Goal: Complete application form: Complete application form

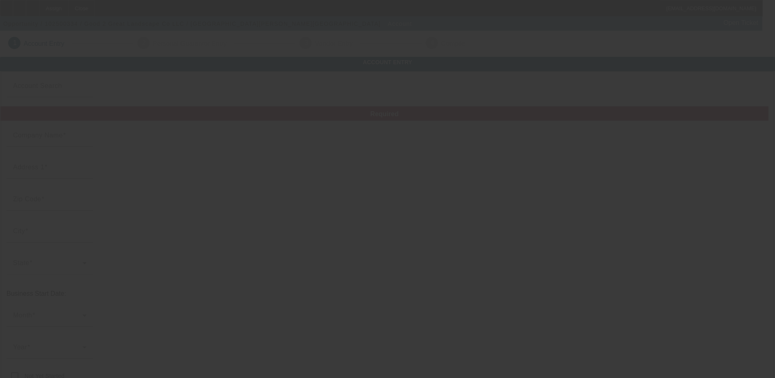
type input "Good 2 Great Landscape Co LLC"
type input "253 Hufnagel Rd"
type input "16037"
type input "Harmony"
type input "[PHONE_NUMBER]"
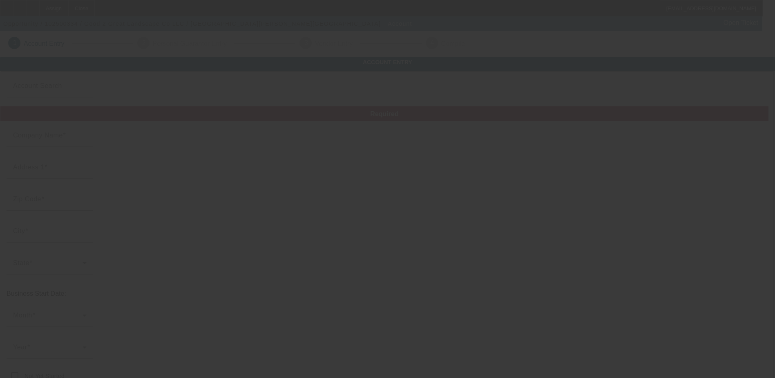
type input "kdm724@gmail.com"
type input "https://GOOD2GREATLANDSCAPE.COM"
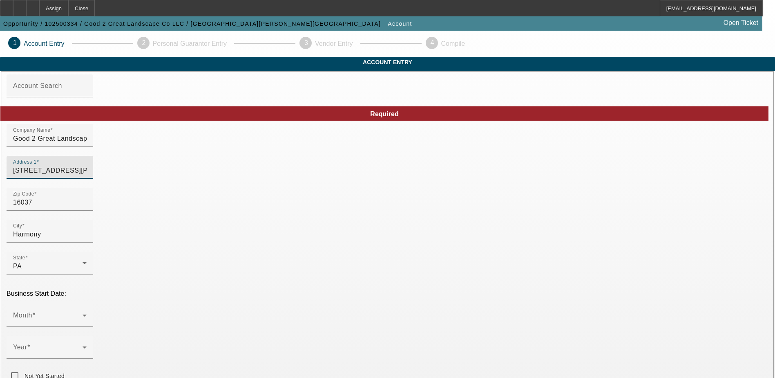
drag, startPoint x: 215, startPoint y: 188, endPoint x: 89, endPoint y: 182, distance: 126.4
type input "148 Pioneer Road"
click at [87, 207] on input "16037" at bounding box center [50, 202] width 74 height 10
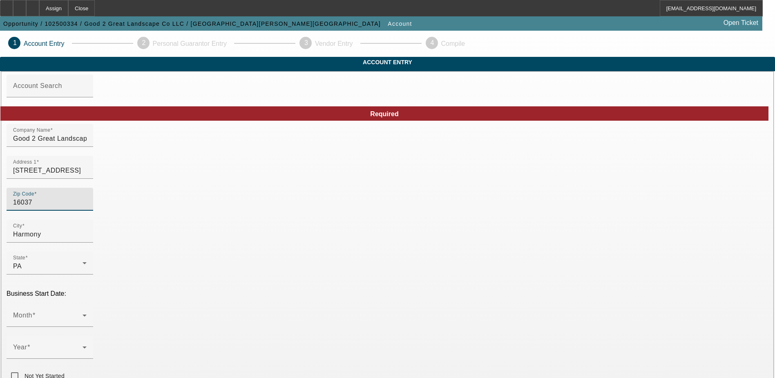
type input "1603"
type input "16033"
type input "Evans City"
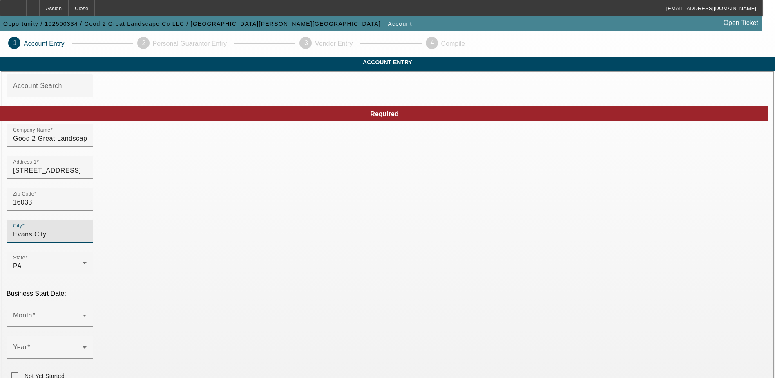
type input "Butler"
click at [262, 290] on div "Business Start Date: Month Year Not Yet Started" at bounding box center [388, 337] width 762 height 94
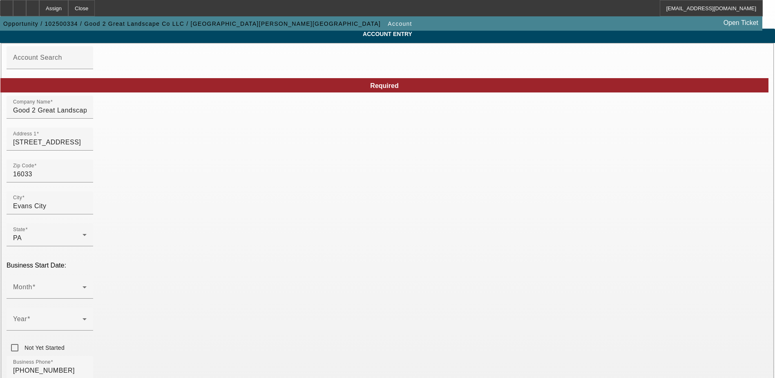
scroll to position [123, 0]
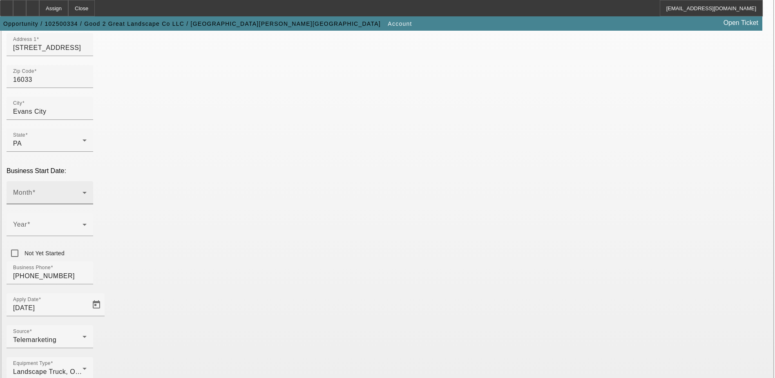
click at [83, 191] on span at bounding box center [47, 196] width 69 height 10
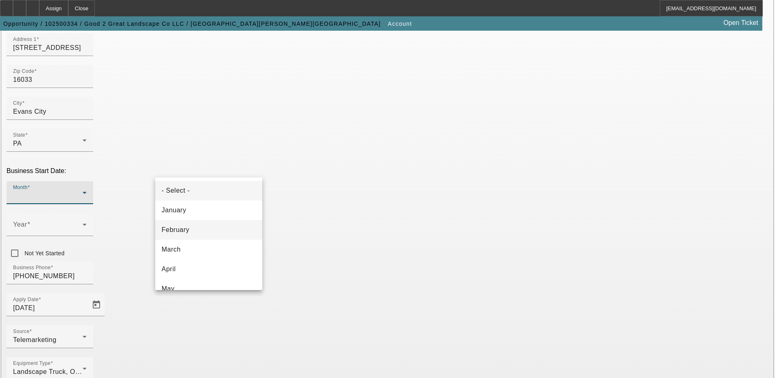
scroll to position [41, 0]
click at [215, 224] on mat-option "April" at bounding box center [208, 228] width 107 height 20
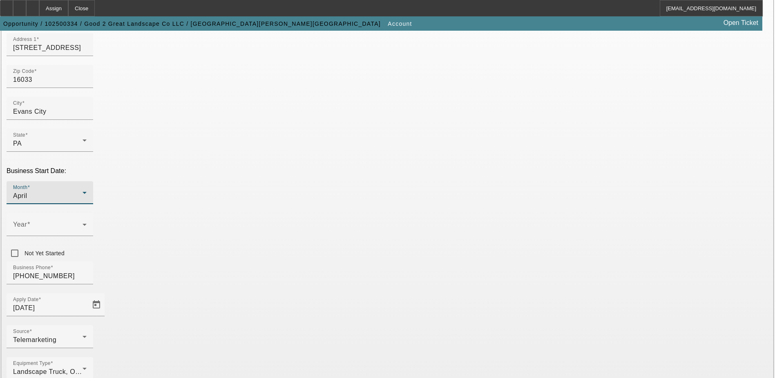
click at [83, 191] on div "April" at bounding box center [47, 196] width 69 height 10
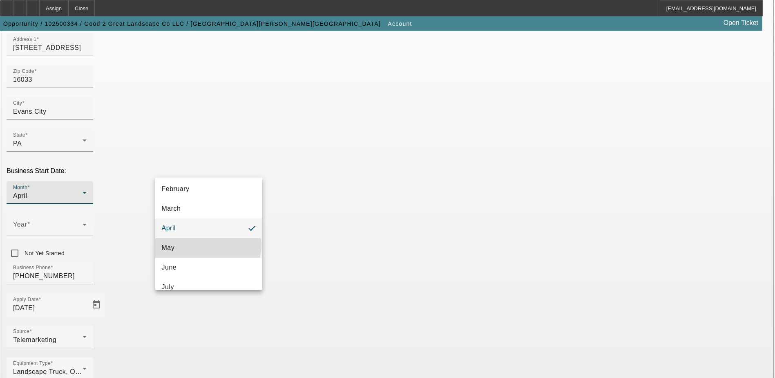
click at [208, 245] on mat-option "May" at bounding box center [208, 248] width 107 height 20
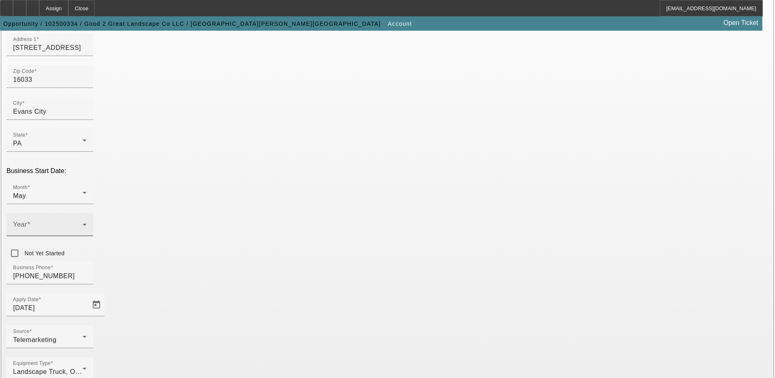
click at [93, 213] on div "Year" at bounding box center [50, 224] width 87 height 23
click at [300, 196] on mat-option "2009" at bounding box center [298, 196] width 47 height 20
click at [323, 261] on div "Business Phone (724) 591-5493" at bounding box center [388, 277] width 762 height 32
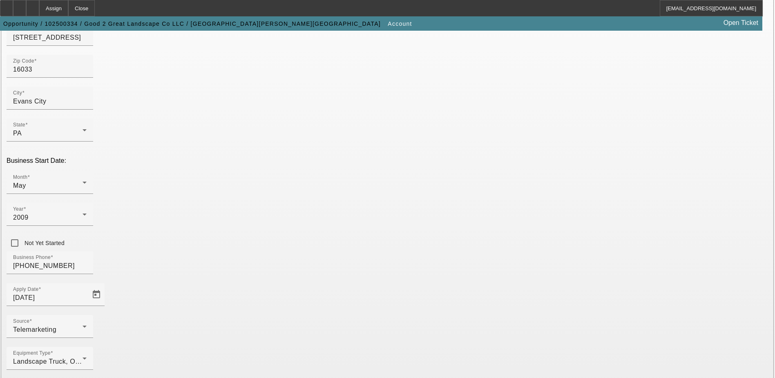
scroll to position [138, 0]
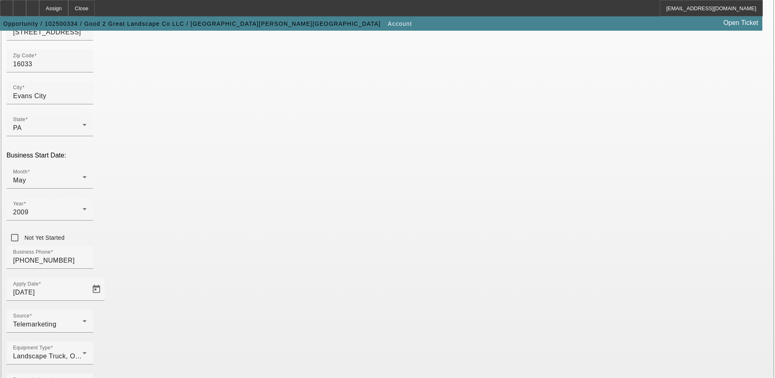
drag, startPoint x: 748, startPoint y: 207, endPoint x: 586, endPoint y: 205, distance: 161.4
type input "264727250"
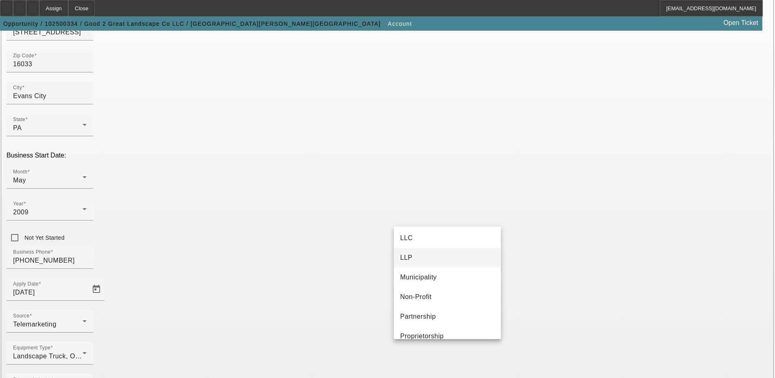
scroll to position [0, 0]
click at [446, 285] on mat-option "LLC" at bounding box center [447, 279] width 107 height 20
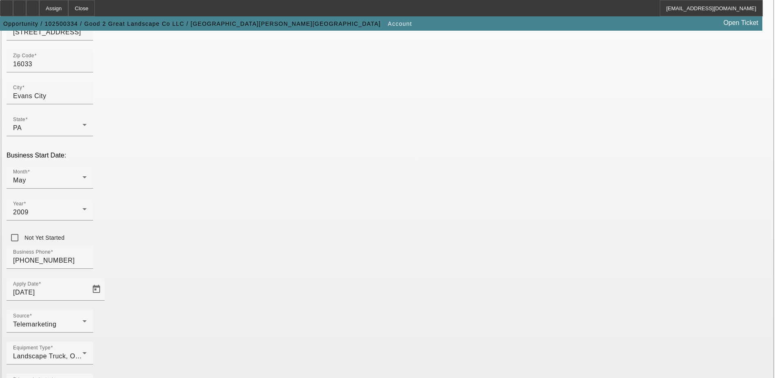
click at [323, 341] on div "Equipment Type Landscape Truck, Other" at bounding box center [388, 357] width 762 height 32
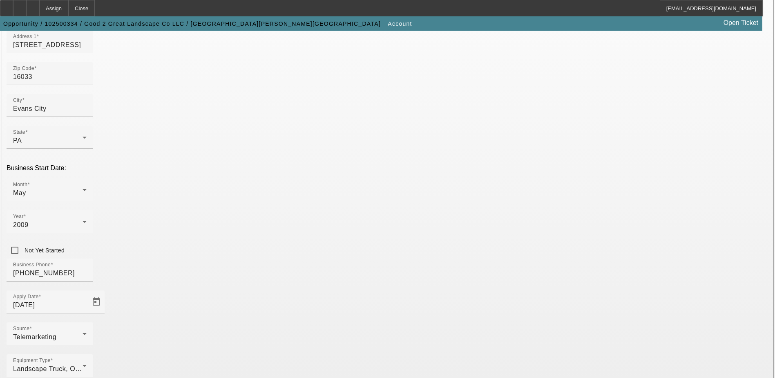
scroll to position [138, 0]
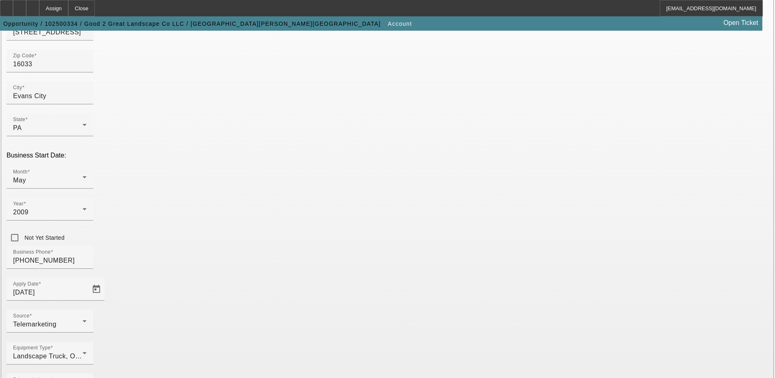
drag, startPoint x: 529, startPoint y: 282, endPoint x: 292, endPoint y: 273, distance: 237.2
type input "g2glandscape.com"
click at [314, 341] on div "Equipment Type Landscape Truck, Other" at bounding box center [388, 357] width 762 height 32
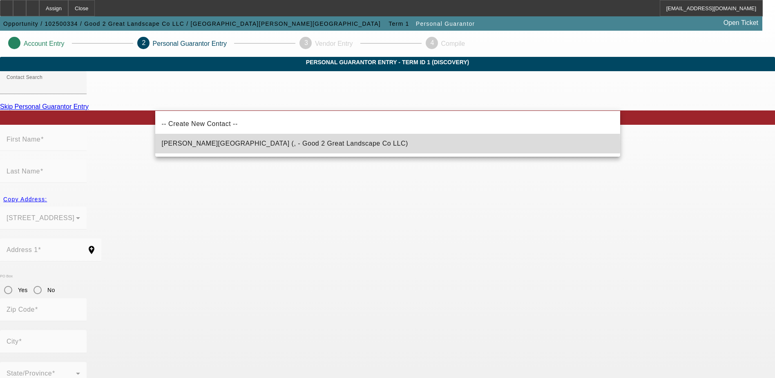
click at [307, 144] on mat-option "Muir, Kent (, - Good 2 Great Landscape Co LLC)" at bounding box center [387, 144] width 465 height 20
type input "Muir, Kent (, - Good 2 Great Landscape Co LLC)"
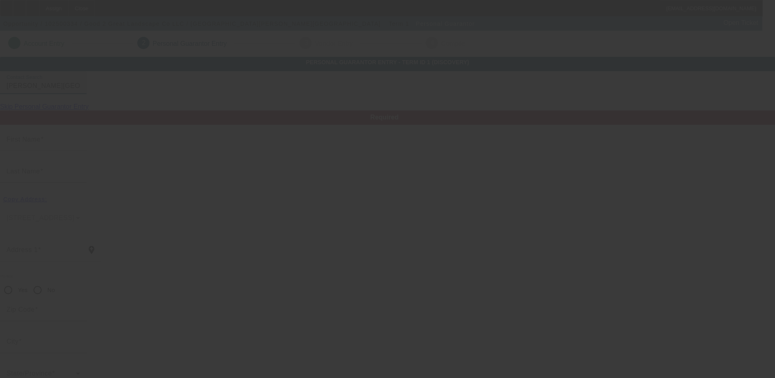
type input "Kent"
type input "Muir"
radio input "true"
type input "(724) 591-5493"
type input "kdm724@gmail.com"
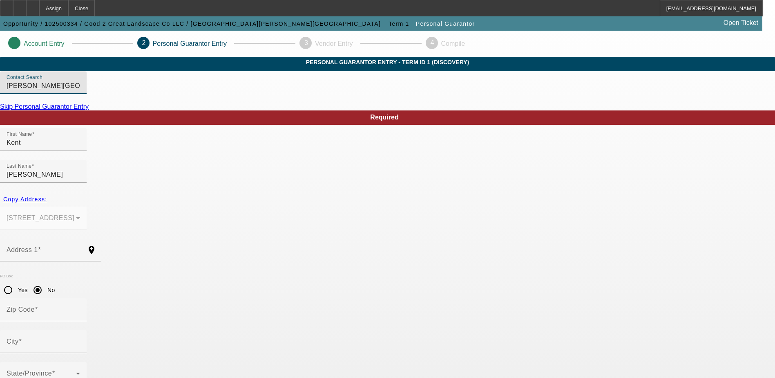
click at [382, 206] on div "148 Pioneer Road Evans City, PA 16033" at bounding box center [387, 222] width 775 height 32
click at [87, 206] on mat-form-field "148 Pioneer Road Evans City, PA 16033" at bounding box center [43, 222] width 87 height 32
click at [80, 248] on input "Address 1" at bounding box center [44, 253] width 74 height 10
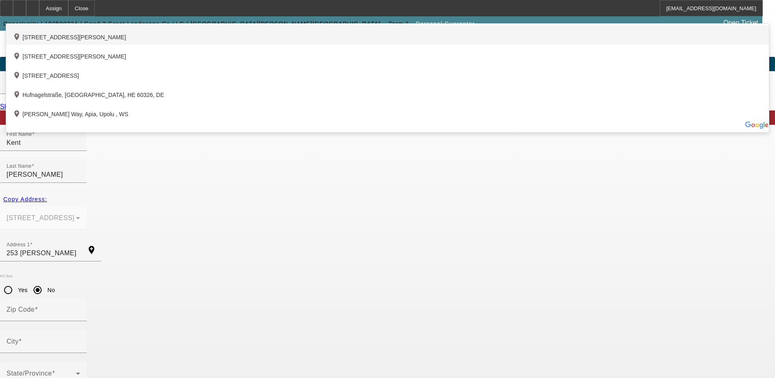
click at [277, 45] on div "add_location 253 Hufnagel Road, Harmony, PA 16037, US" at bounding box center [387, 34] width 763 height 19
type input "253 Hufnagel Road"
type input "16037"
type input "Harmony"
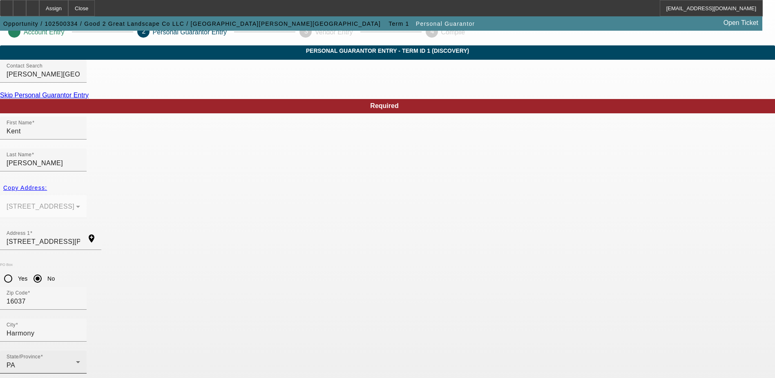
scroll to position [22, 0]
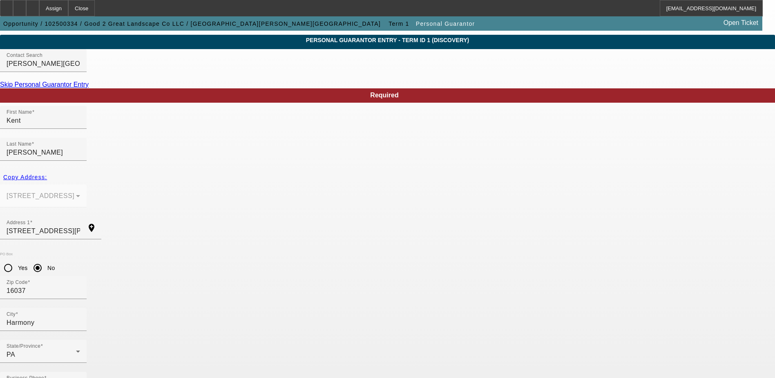
type input "100"
type input "184-62-3245"
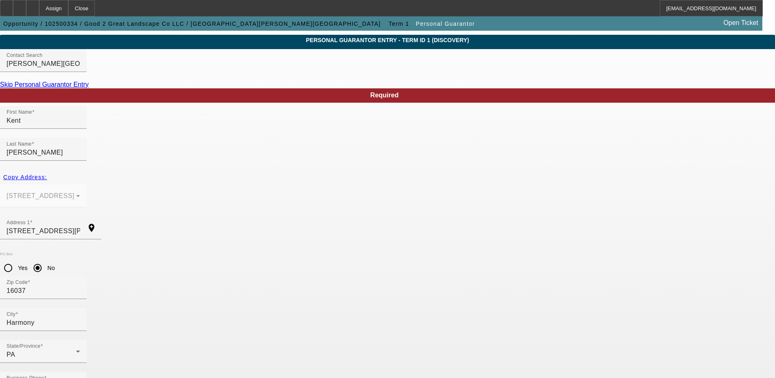
type input "$220,000.00"
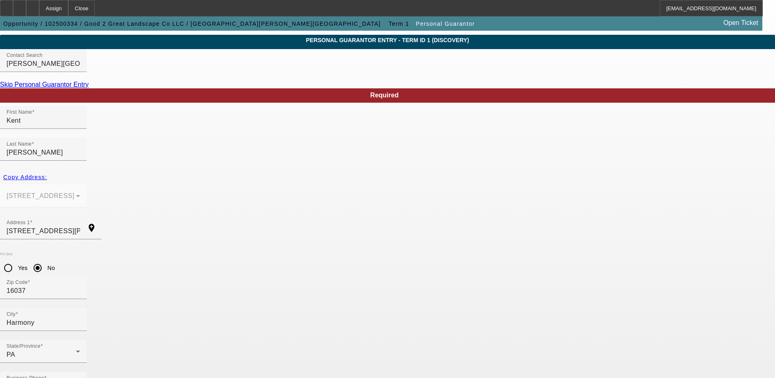
click at [438, 265] on mat-option "Yes" at bounding box center [427, 260] width 67 height 20
drag, startPoint x: 586, startPoint y: 274, endPoint x: 571, endPoint y: 274, distance: 15.9
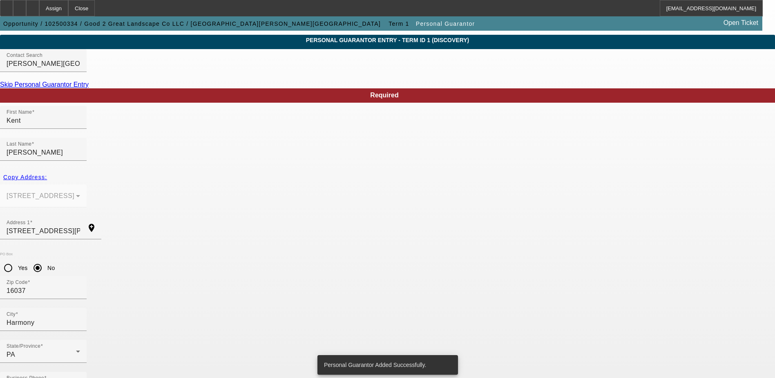
scroll to position [0, 0]
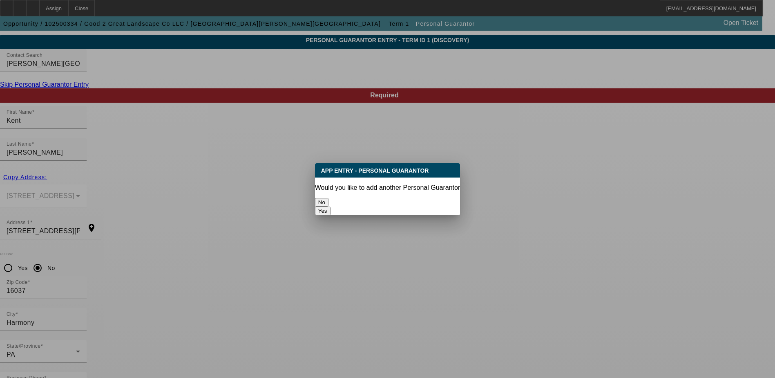
click at [329, 202] on button "No" at bounding box center [321, 202] width 13 height 9
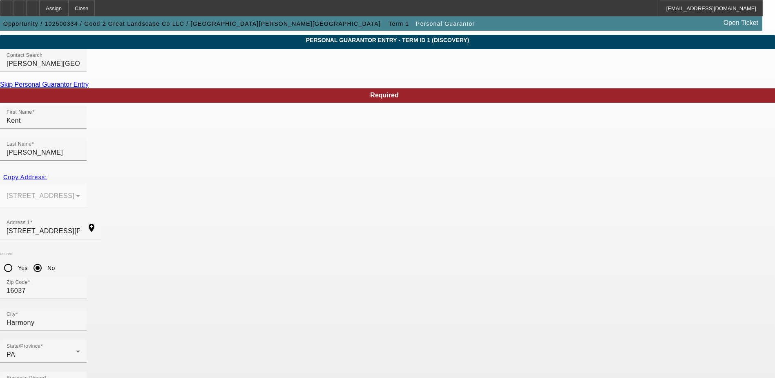
scroll to position [22, 0]
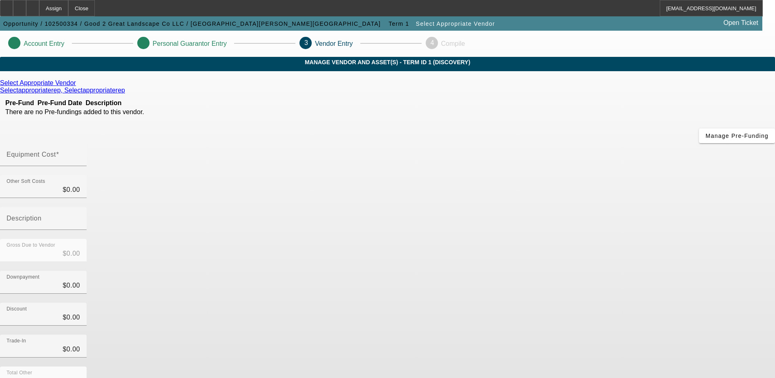
click at [78, 86] on icon at bounding box center [78, 82] width 0 height 7
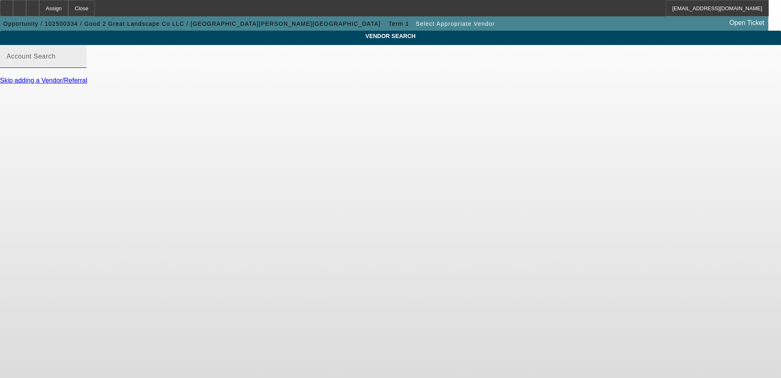
click at [80, 65] on input "Account Search" at bounding box center [44, 60] width 74 height 10
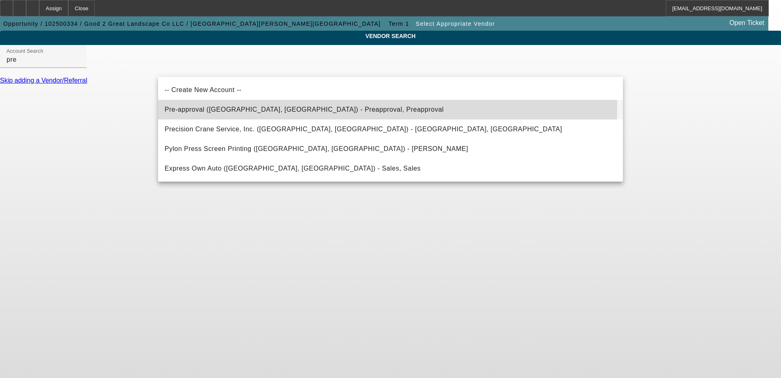
click at [258, 107] on span "Pre-approval (Northbrook, IL) - Preapproval, Preapproval" at bounding box center [304, 109] width 279 height 7
type input "Pre-approval (Northbrook, IL) - Preapproval, Preapproval"
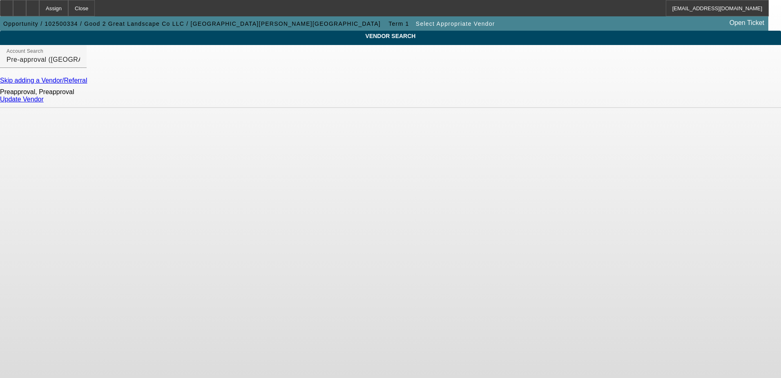
click at [44, 103] on link "Update Vendor" at bounding box center [22, 99] width 44 height 7
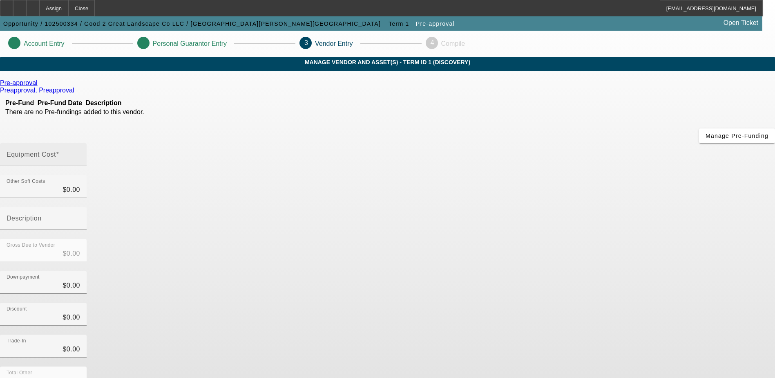
click at [80, 143] on div "Equipment Cost" at bounding box center [44, 154] width 74 height 23
type input "2"
type input "$2.00"
type input "20"
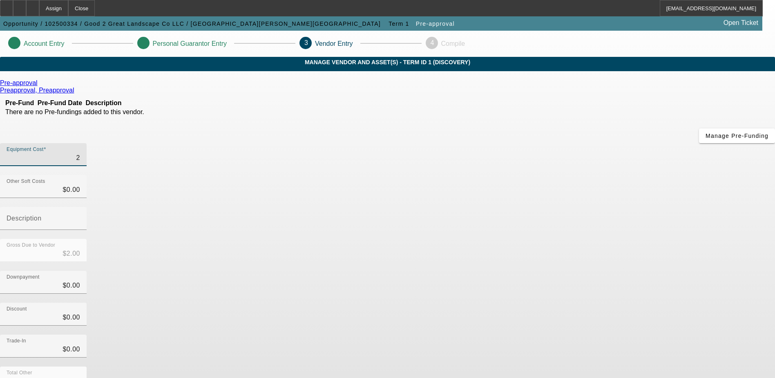
type input "$20.00"
type input "200"
type input "$200.00"
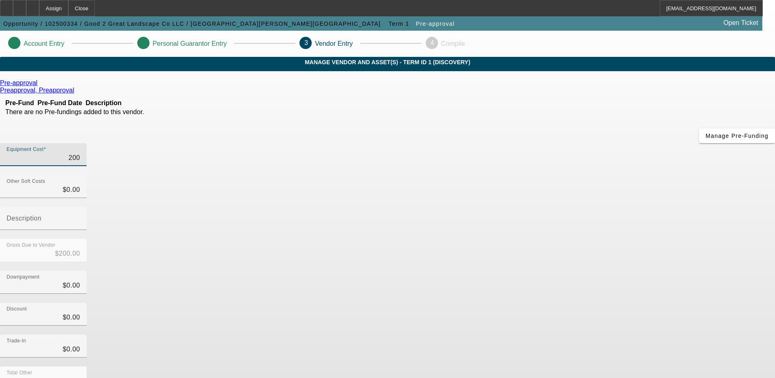
type input "2000"
type input "$2,000.00"
type input "20000"
type input "$20,000.00"
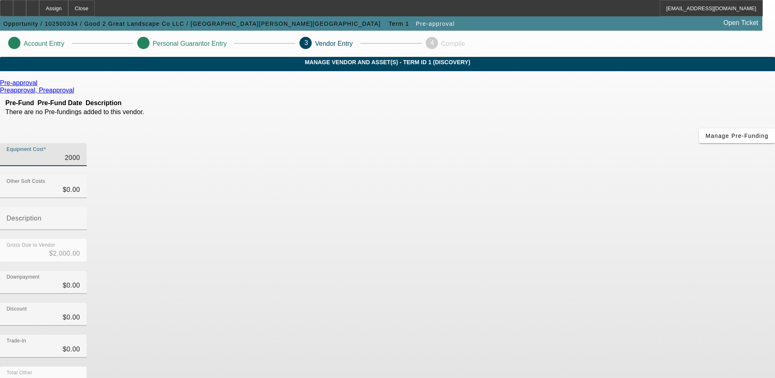
type input "$20,000.00"
type input "200000"
type input "$200,000.00"
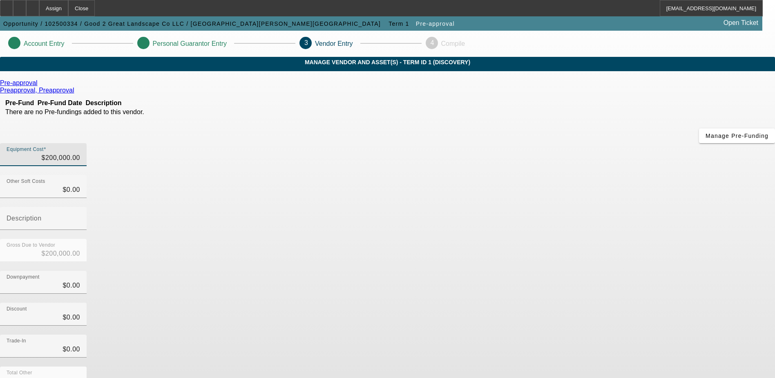
click at [557, 239] on div "Gross Due to Vendor $200,000.00" at bounding box center [387, 255] width 775 height 32
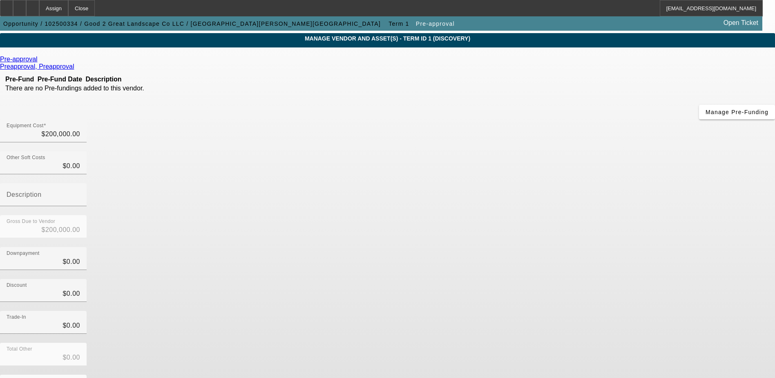
scroll to position [36, 0]
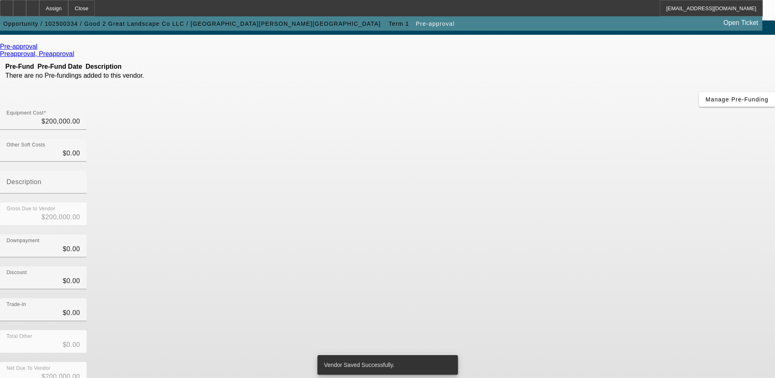
scroll to position [0, 0]
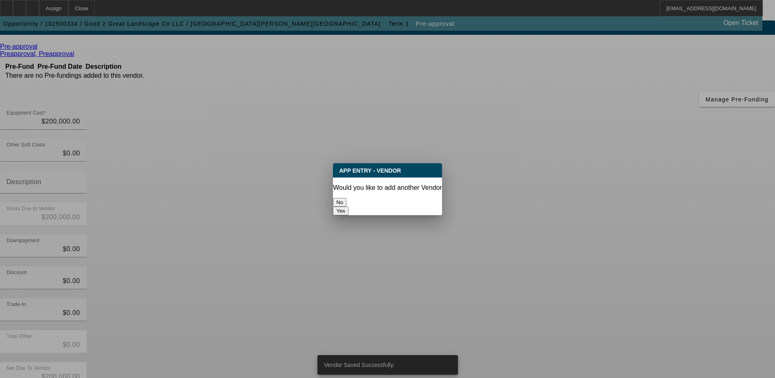
click at [347, 198] on button "No" at bounding box center [339, 202] width 13 height 9
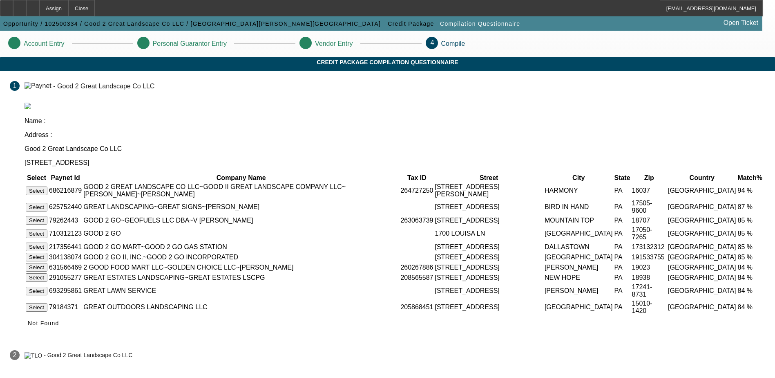
click at [47, 186] on button "Select" at bounding box center [37, 190] width 22 height 9
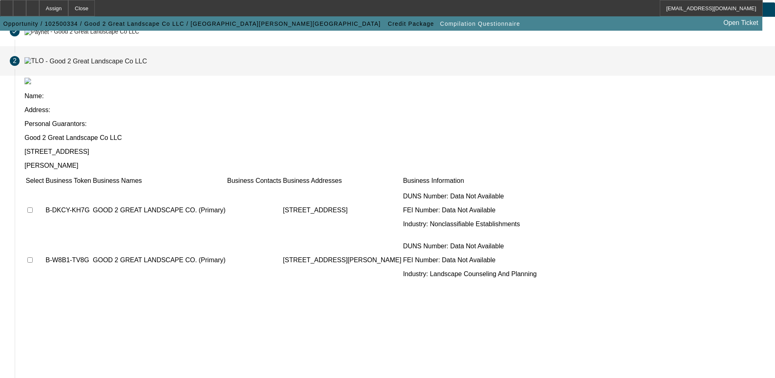
scroll to position [74, 0]
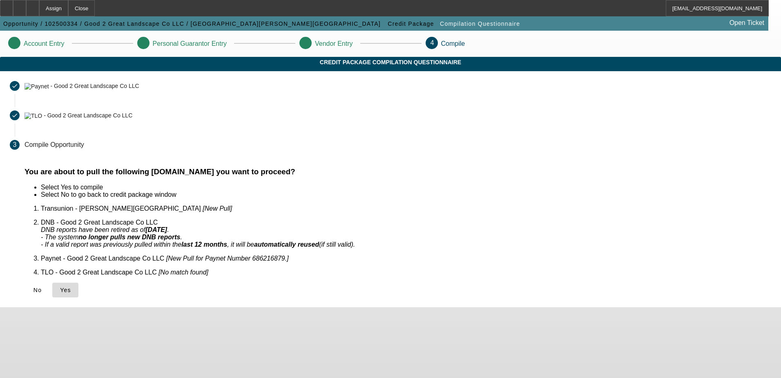
click at [71, 286] on span "Yes" at bounding box center [65, 289] width 11 height 7
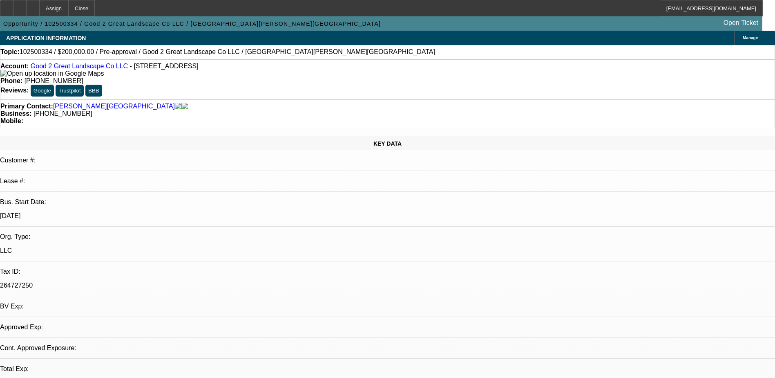
select select "0"
select select "2"
select select "0.1"
select select "4"
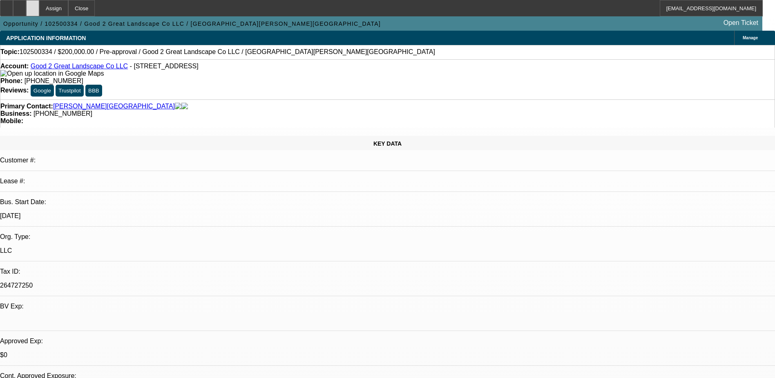
click at [39, 9] on div at bounding box center [32, 8] width 13 height 16
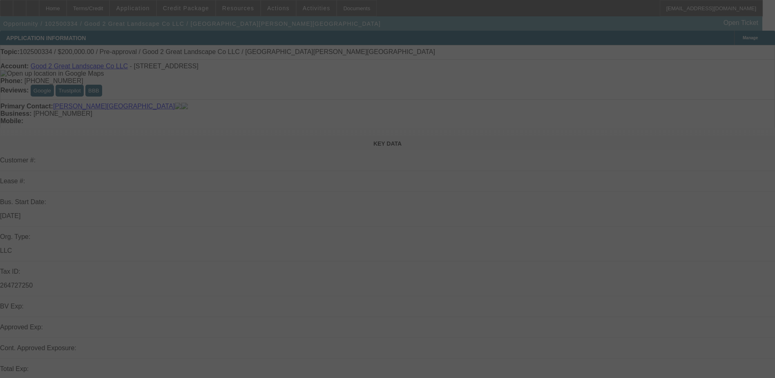
select select "0"
select select "2"
select select "0.1"
select select "4"
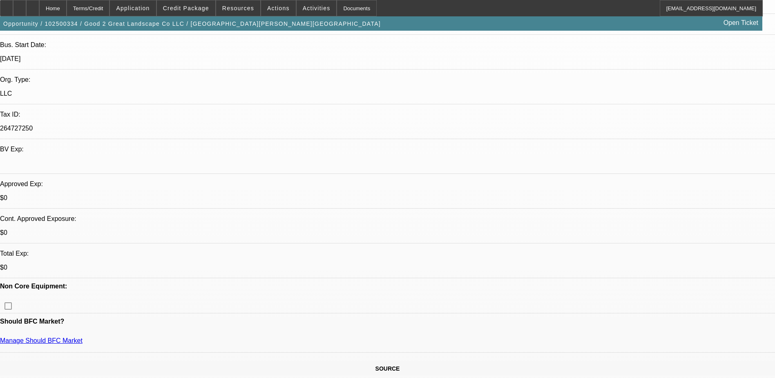
scroll to position [163, 0]
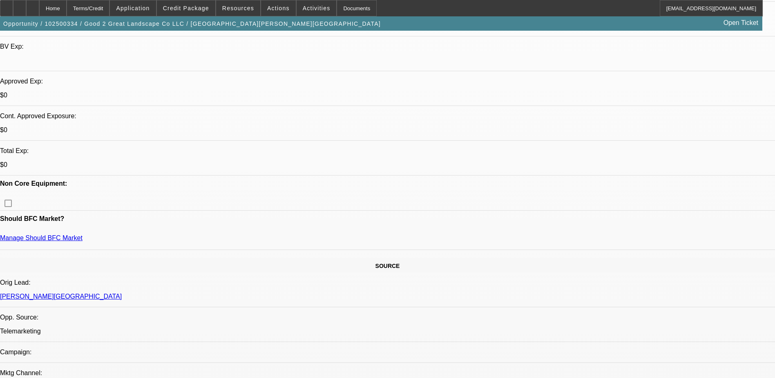
scroll to position [409, 0]
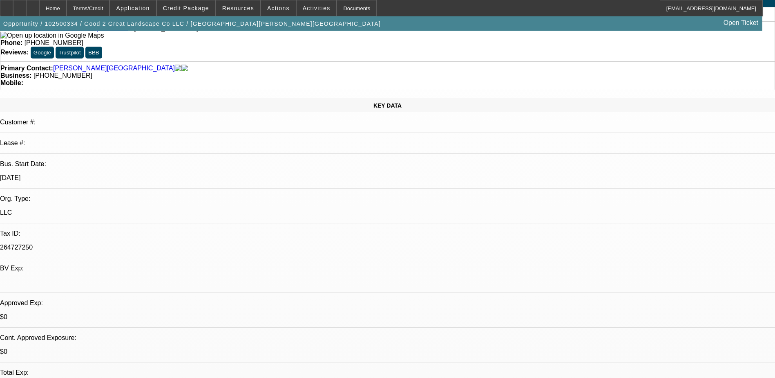
scroll to position [0, 0]
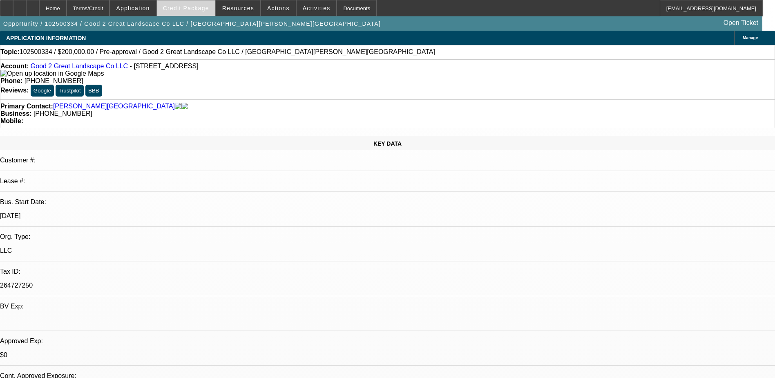
click at [197, 6] on span "Credit Package" at bounding box center [186, 8] width 46 height 7
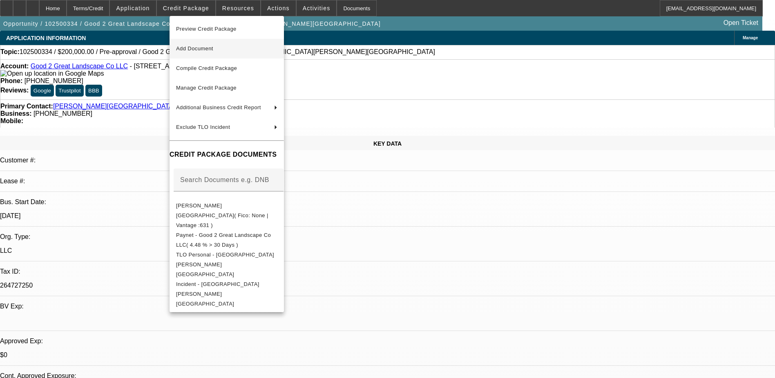
click at [237, 50] on span "Add Document" at bounding box center [226, 49] width 101 height 10
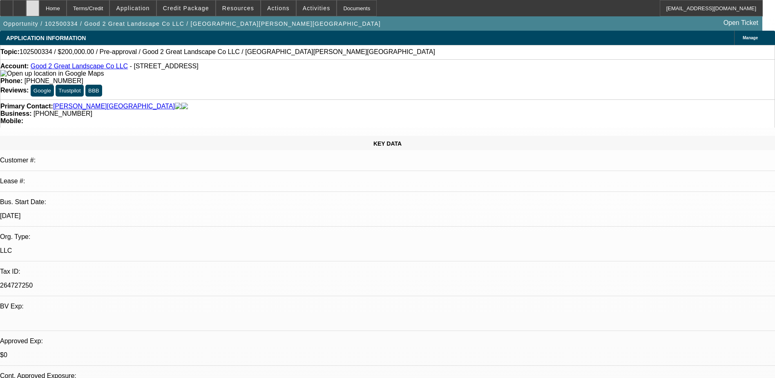
click at [39, 7] on div at bounding box center [32, 8] width 13 height 16
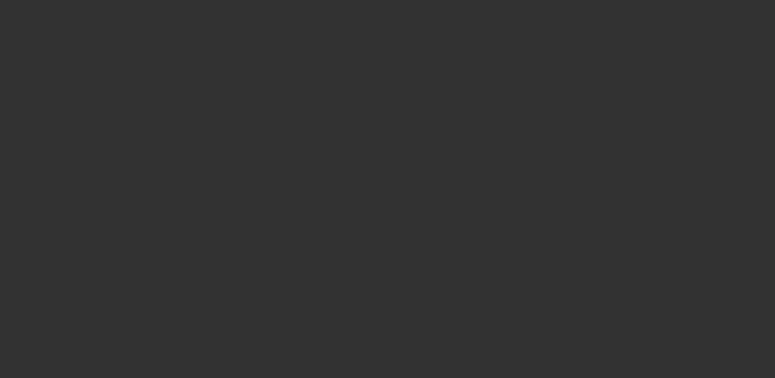
click at [738, 243] on div at bounding box center [387, 189] width 775 height 378
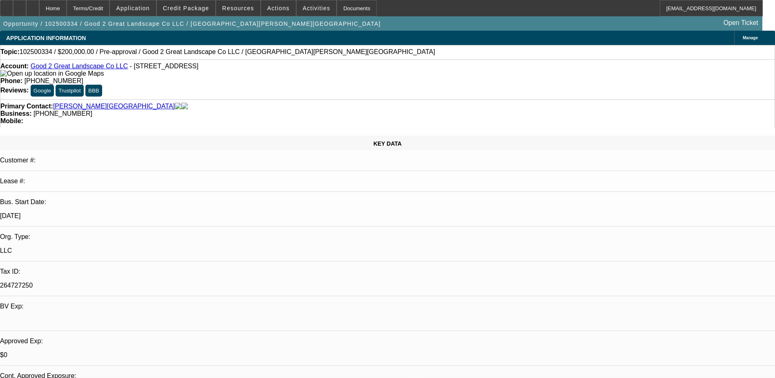
select select "0"
select select "2"
select select "0.1"
select select "1"
select select "2"
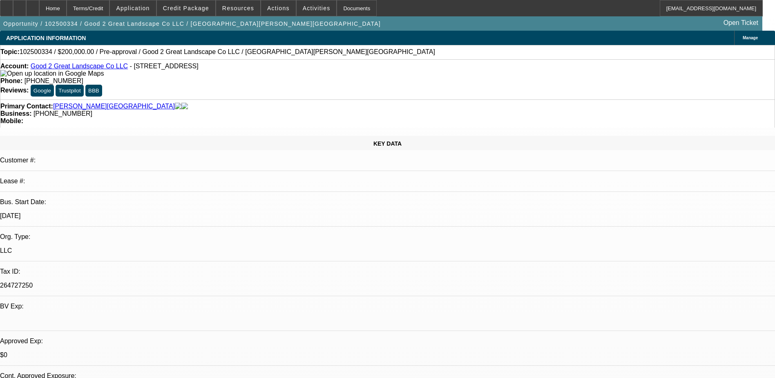
select select "4"
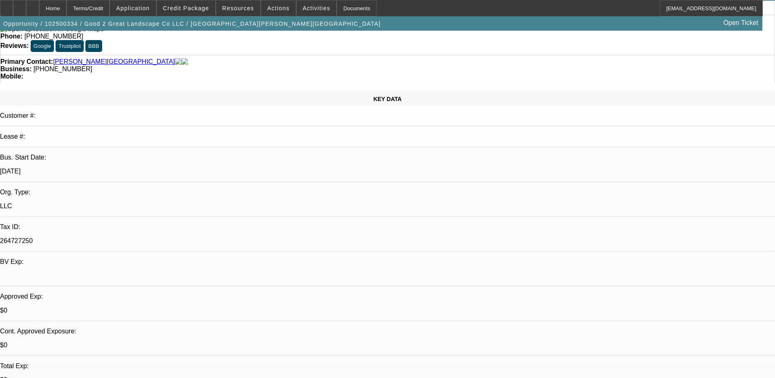
scroll to position [245, 0]
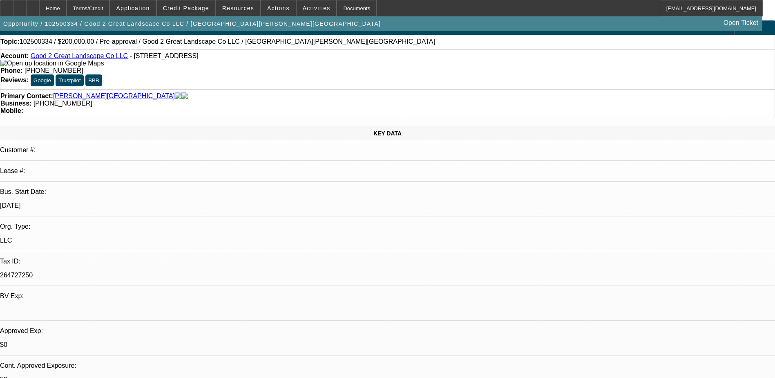
scroll to position [0, 0]
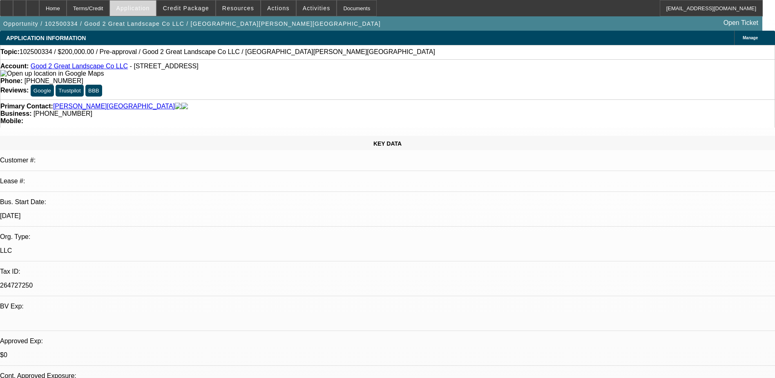
click at [148, 8] on span "Application" at bounding box center [133, 8] width 34 height 7
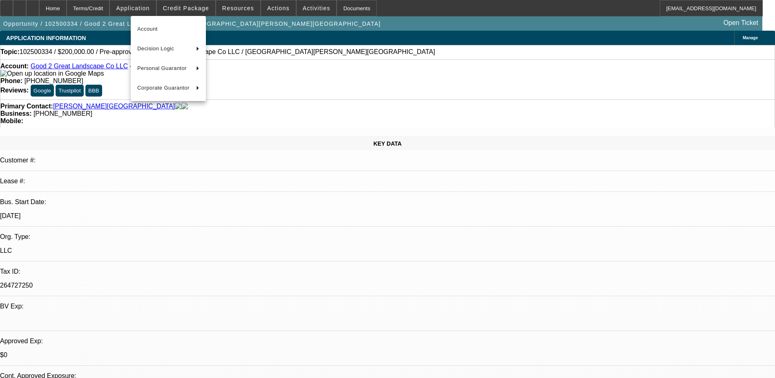
click at [116, 11] on div at bounding box center [387, 189] width 775 height 378
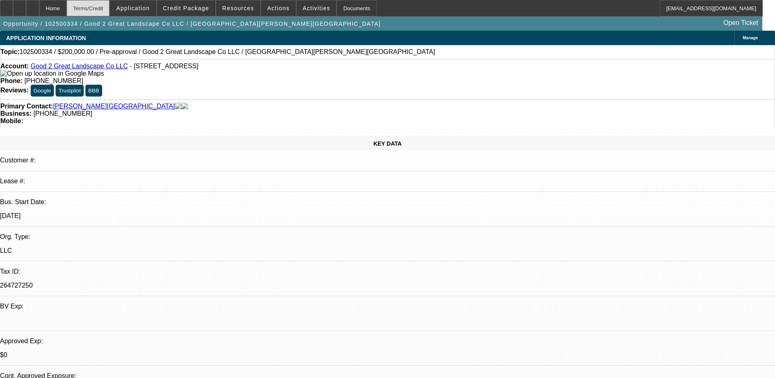
click at [110, 11] on div "Terms/Credit" at bounding box center [88, 8] width 43 height 16
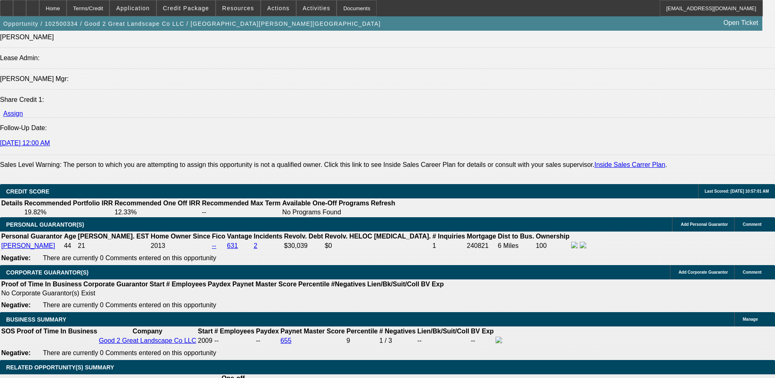
drag, startPoint x: 116, startPoint y: 11, endPoint x: 246, endPoint y: 68, distance: 142.7
click at [208, 7] on span "Credit Package" at bounding box center [186, 8] width 46 height 7
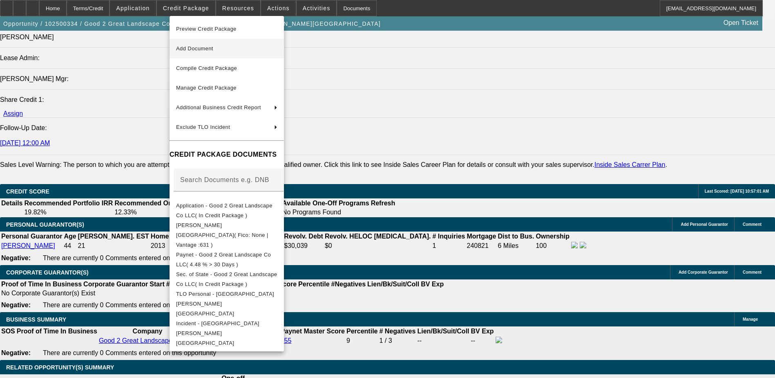
click at [254, 54] on button "Add Document" at bounding box center [227, 49] width 114 height 20
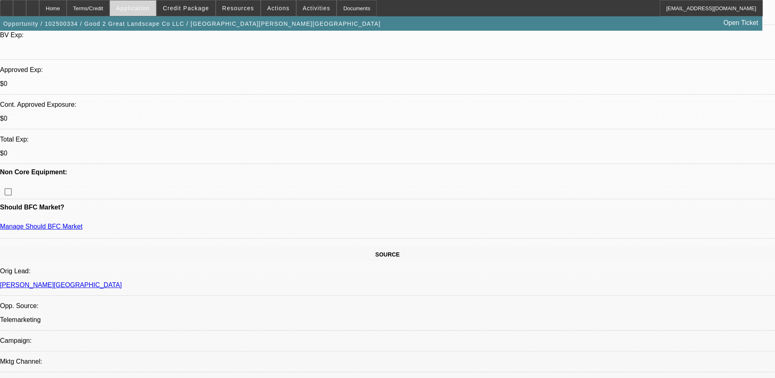
scroll to position [128, 0]
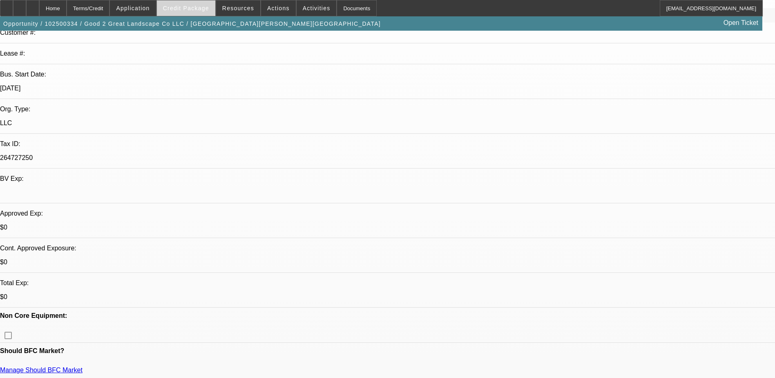
click at [179, 3] on span at bounding box center [186, 8] width 58 height 20
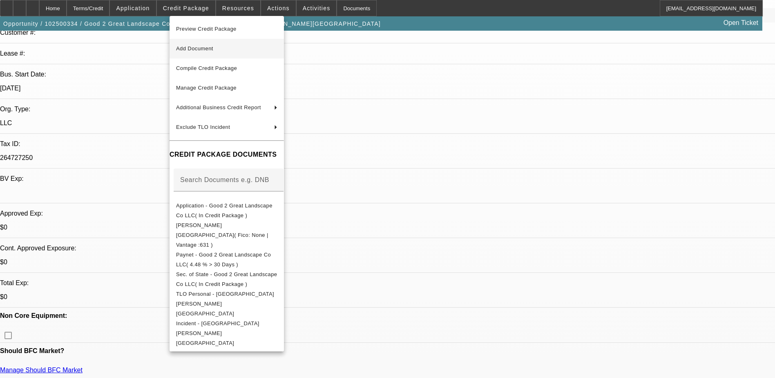
click at [233, 49] on span "Add Document" at bounding box center [226, 49] width 101 height 10
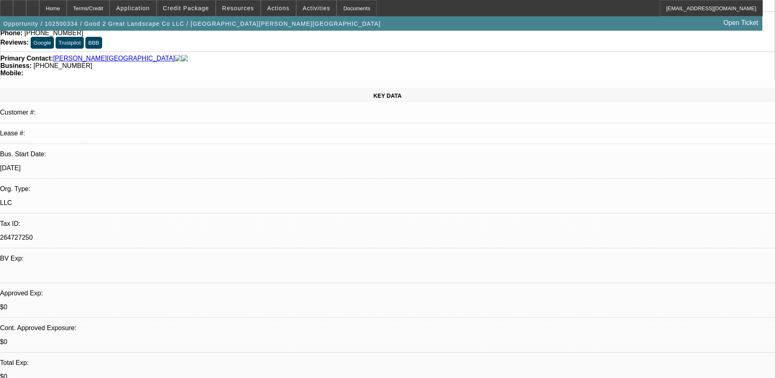
scroll to position [0, 0]
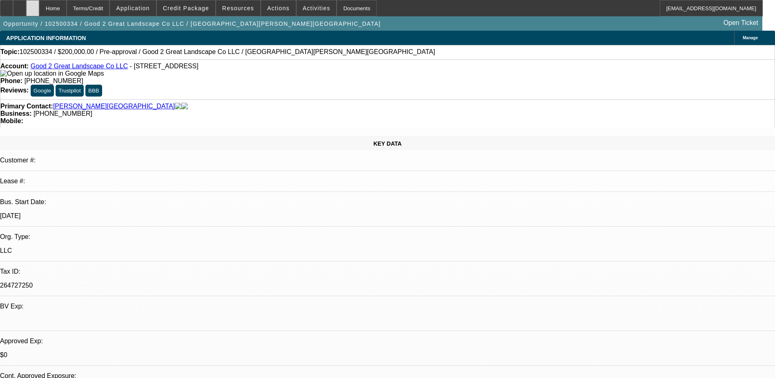
click at [39, 8] on div at bounding box center [32, 8] width 13 height 16
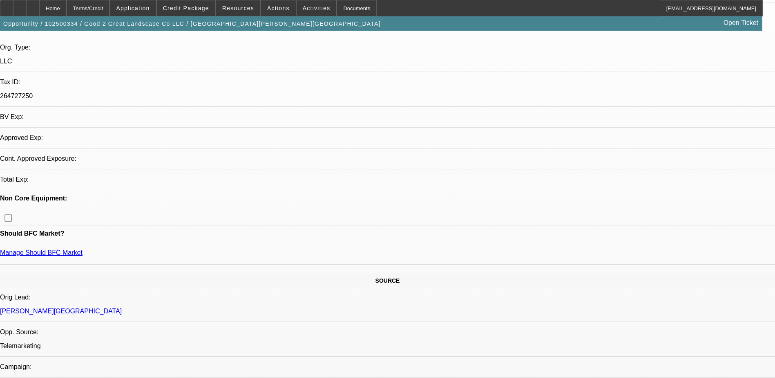
select select "0"
select select "2"
select select "0.1"
select select "4"
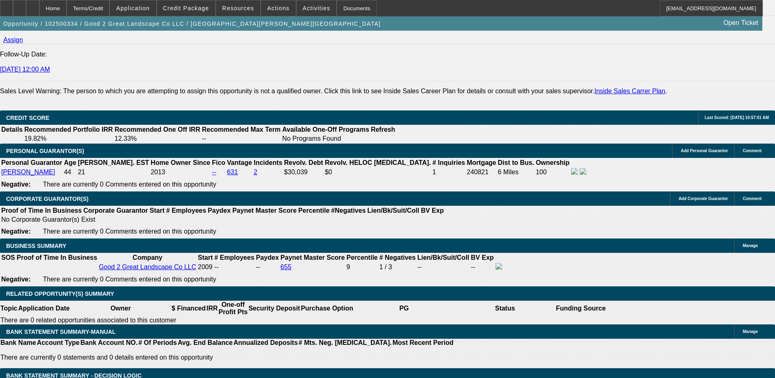
scroll to position [1103, 0]
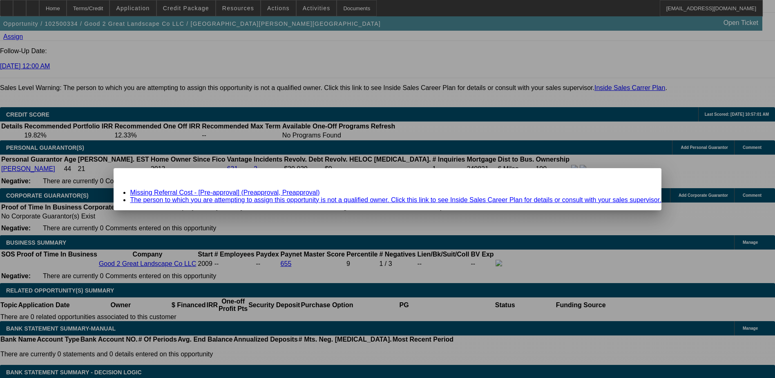
scroll to position [0, 0]
click at [253, 193] on link "Missing Referral Cost - [Pre-approval] (Preapproval, Preapproval)" at bounding box center [225, 192] width 190 height 7
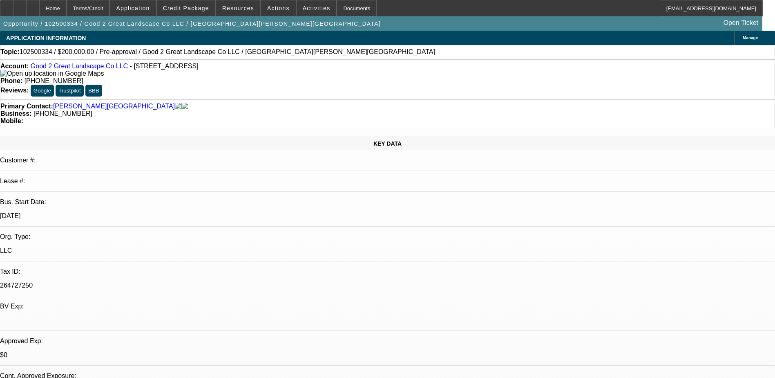
scroll to position [1103, 0]
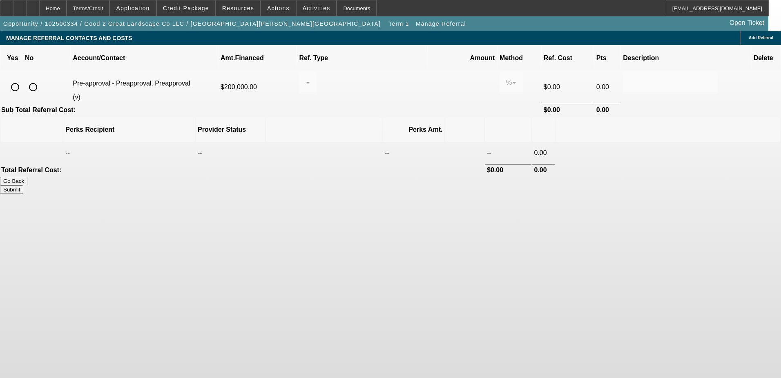
click at [41, 80] on input "radio" at bounding box center [33, 87] width 16 height 16
radio input "true"
click at [23, 185] on button "Submit" at bounding box center [11, 189] width 23 height 9
type input "0.000"
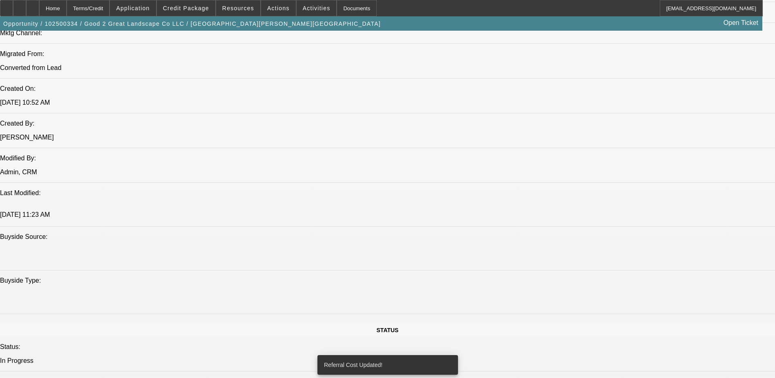
select select "0"
select select "2"
select select "0.1"
select select "4"
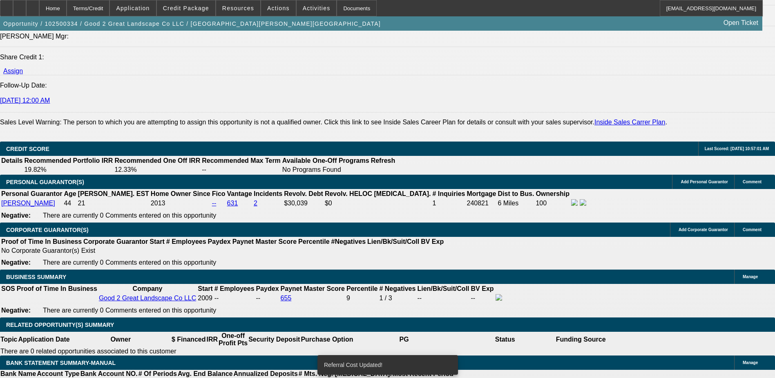
scroll to position [951, 0]
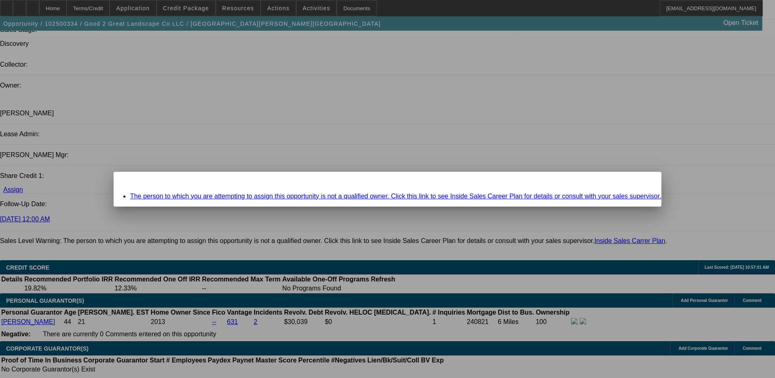
click at [643, 181] on div "Close" at bounding box center [652, 176] width 18 height 9
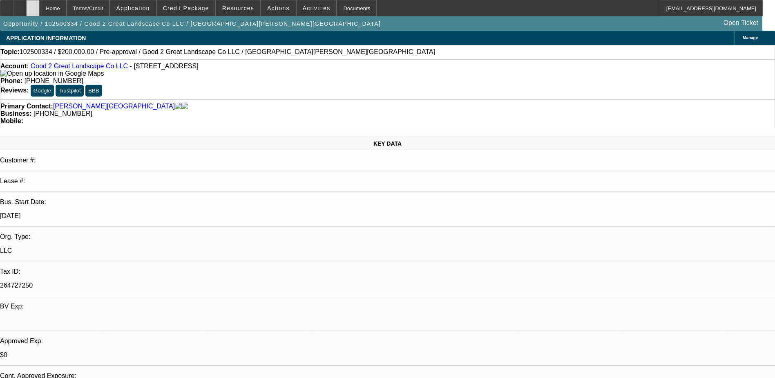
click at [39, 3] on div at bounding box center [32, 8] width 13 height 16
select select "0"
select select "2"
select select "0.1"
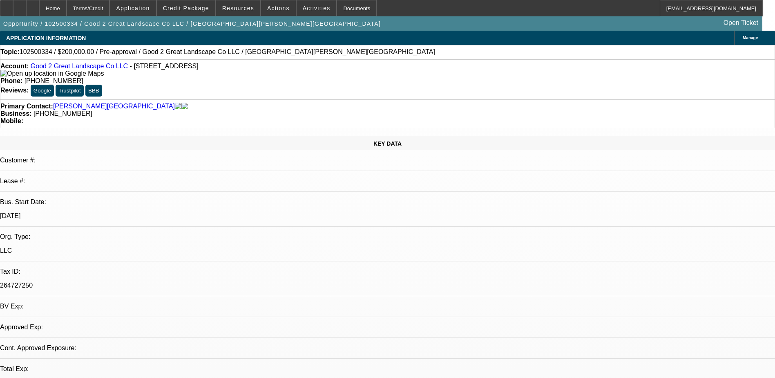
select select "4"
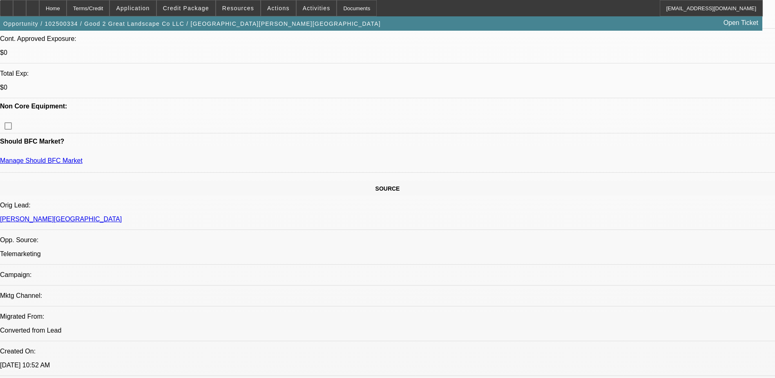
scroll to position [450, 0]
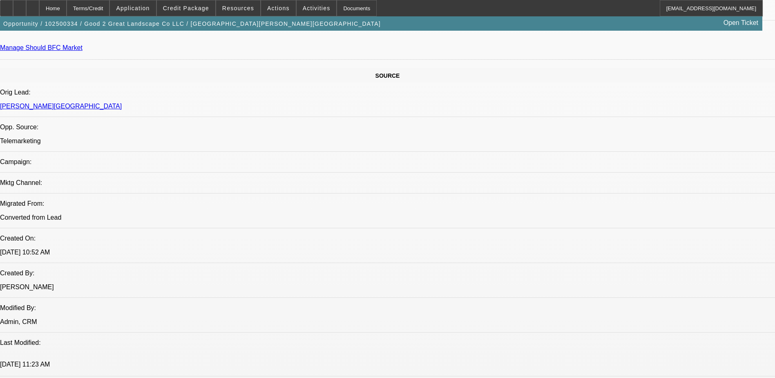
click at [39, 4] on div at bounding box center [32, 8] width 13 height 16
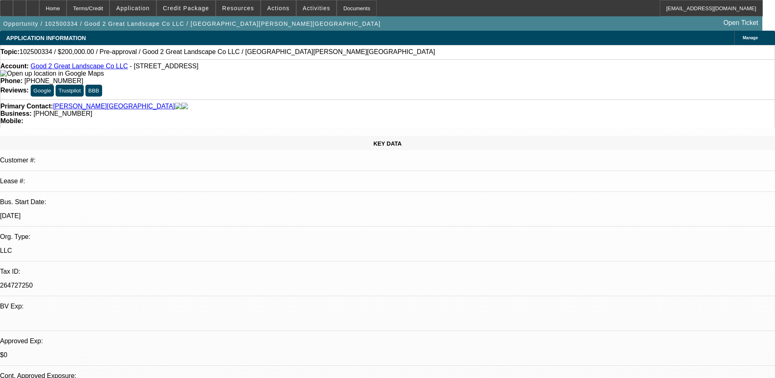
select select "0"
select select "2"
select select "0.1"
select select "4"
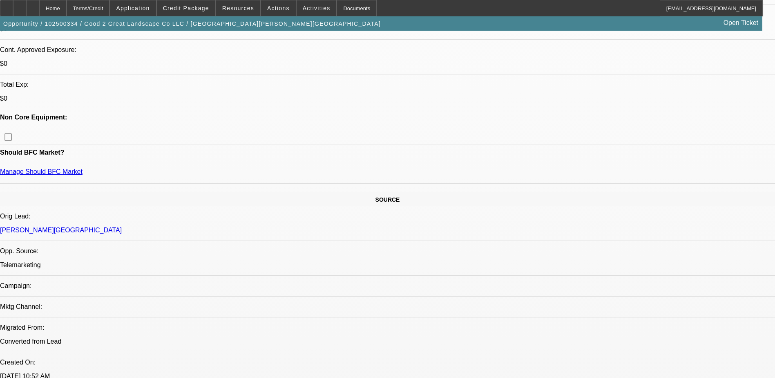
scroll to position [248, 0]
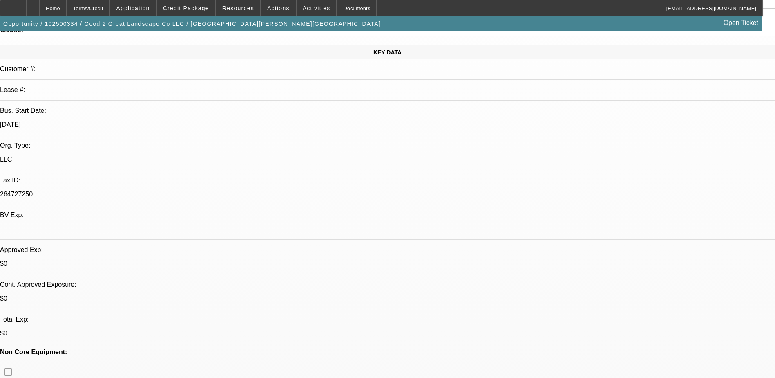
scroll to position [0, 0]
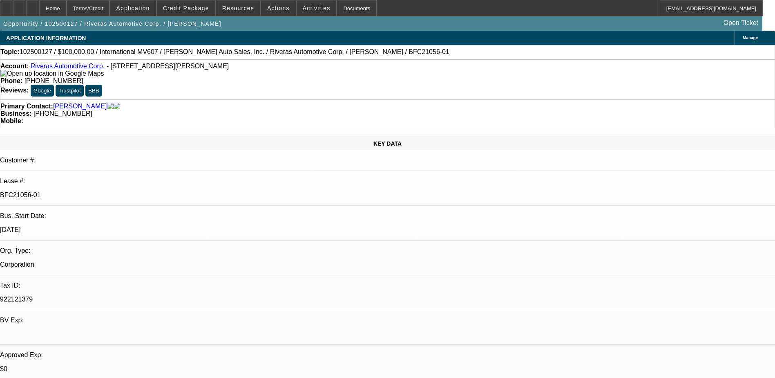
select select "0"
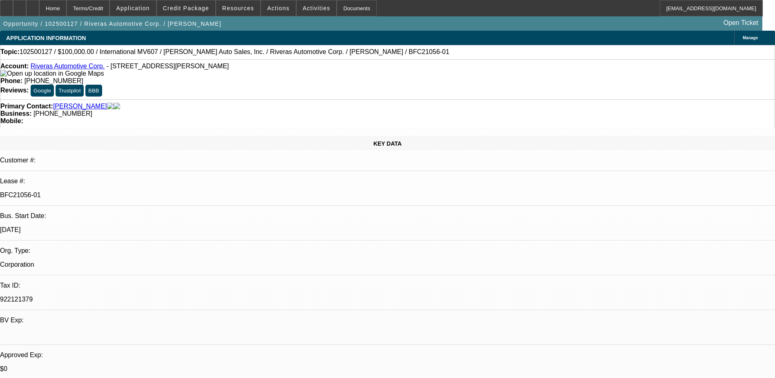
select select "0"
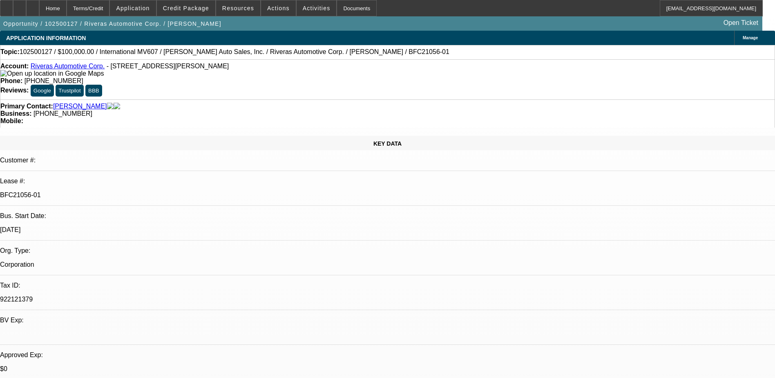
select select "0"
select select "1"
select select "6"
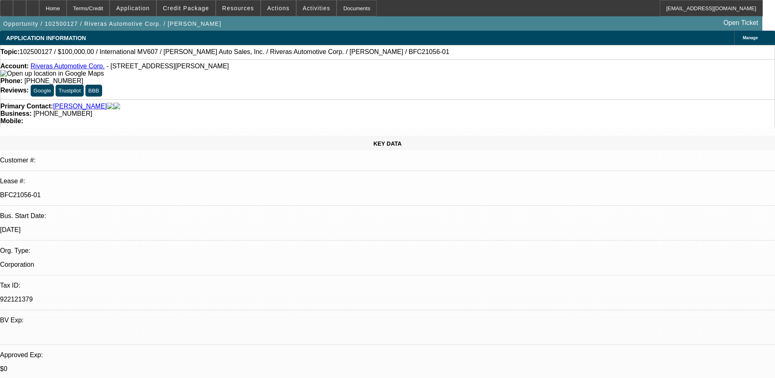
select select "1"
select select "6"
select select "1"
select select "2"
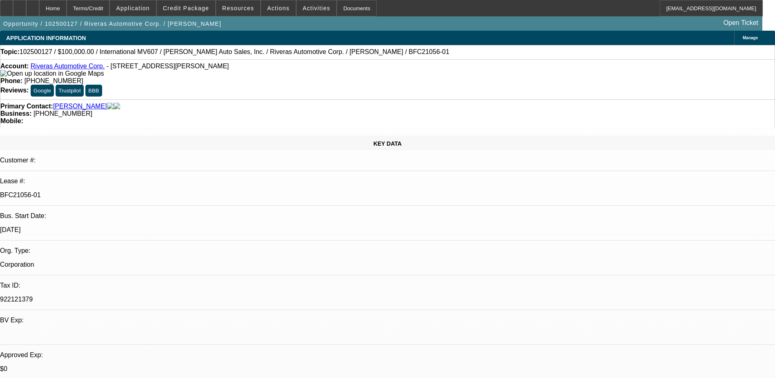
select select "6"
select select "1"
select select "2"
select select "6"
